Goal: Transaction & Acquisition: Purchase product/service

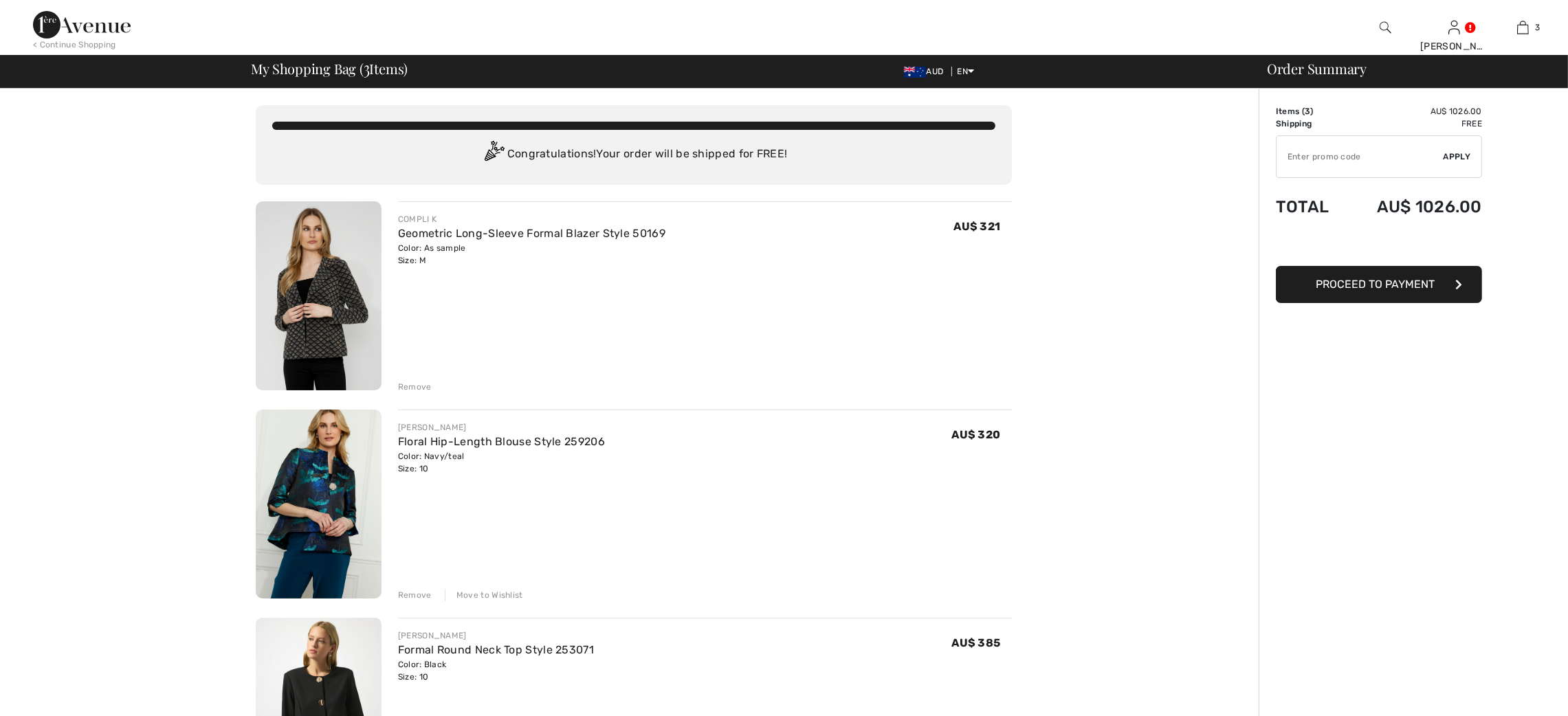
click at [583, 442] on link "Floral Hip-Length Blouse Style 259206" at bounding box center [502, 441] width 207 height 13
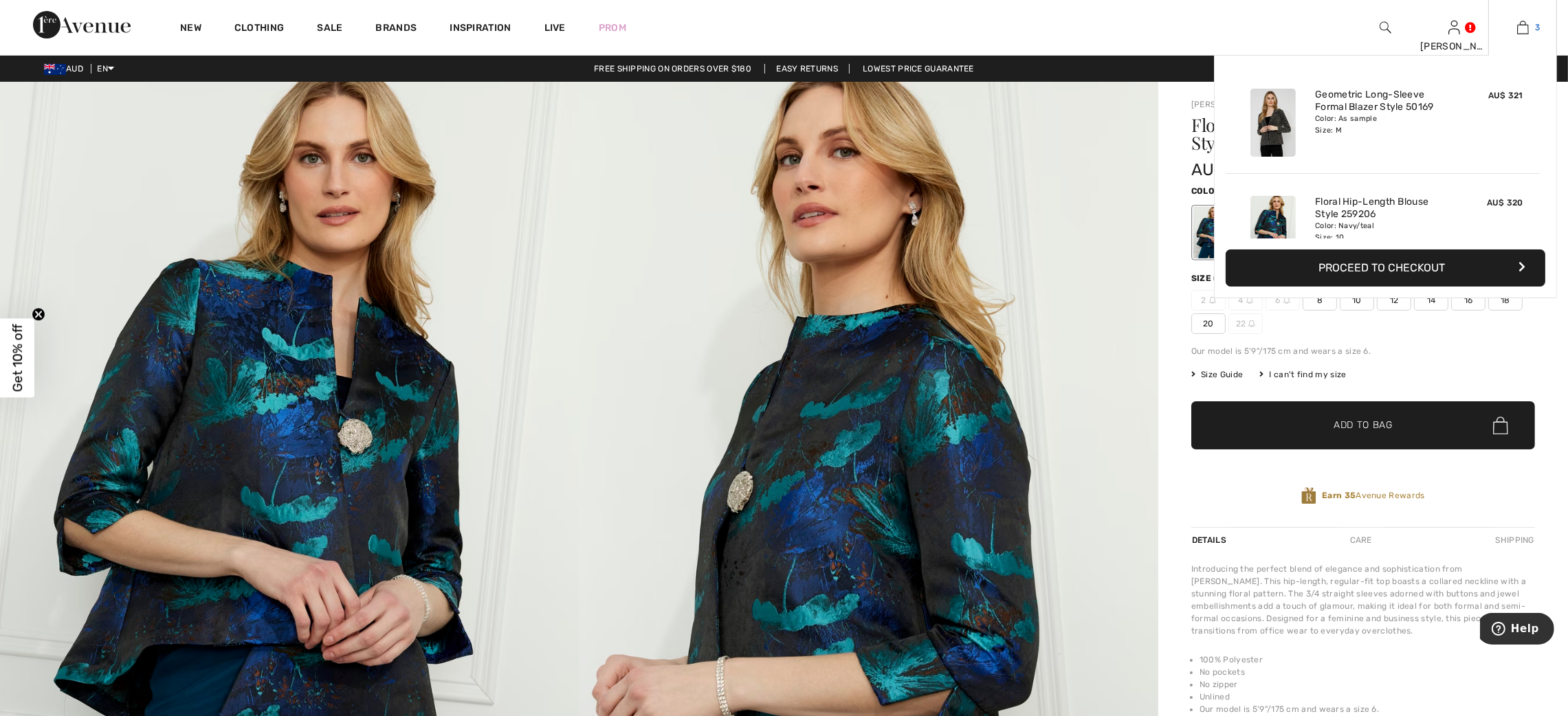
click at [1521, 24] on img at bounding box center [1522, 27] width 11 height 17
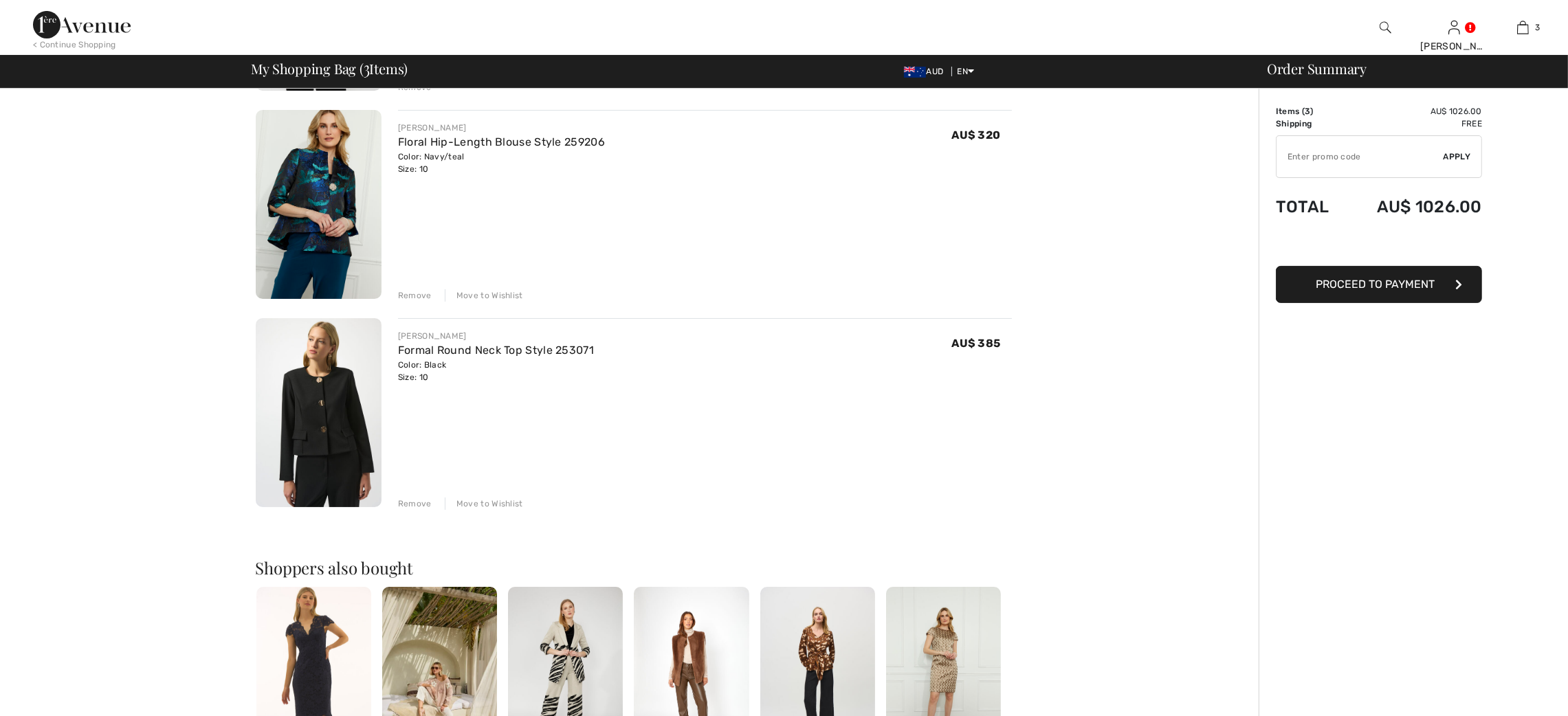
scroll to position [309, 0]
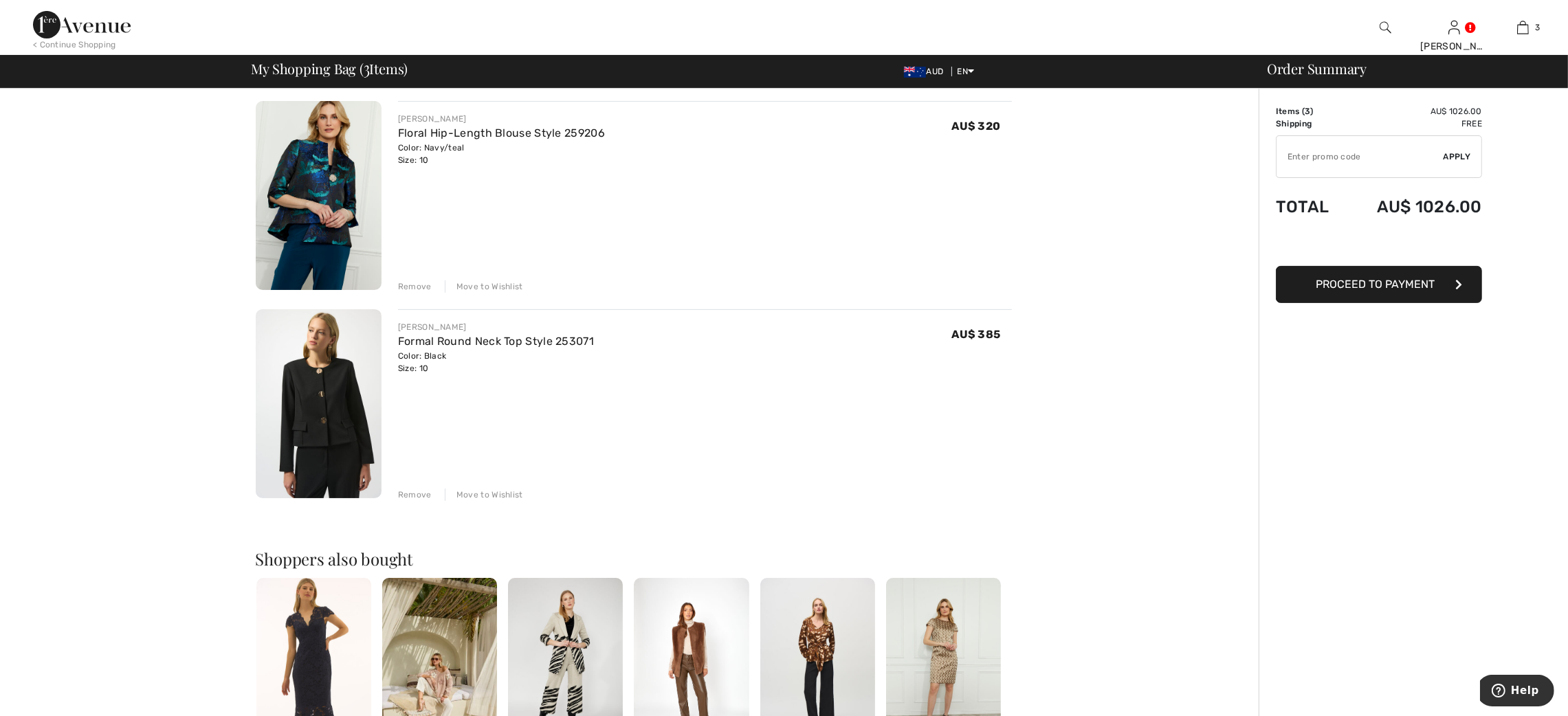
click at [432, 352] on div "Color: Black Size: 10" at bounding box center [496, 362] width 196 height 25
click at [451, 347] on link "Formal Round Neck Top Style 253071" at bounding box center [496, 341] width 196 height 13
click at [451, 342] on link "Formal Round Neck Top Style 253071" at bounding box center [496, 341] width 196 height 13
